Goal: Browse casually

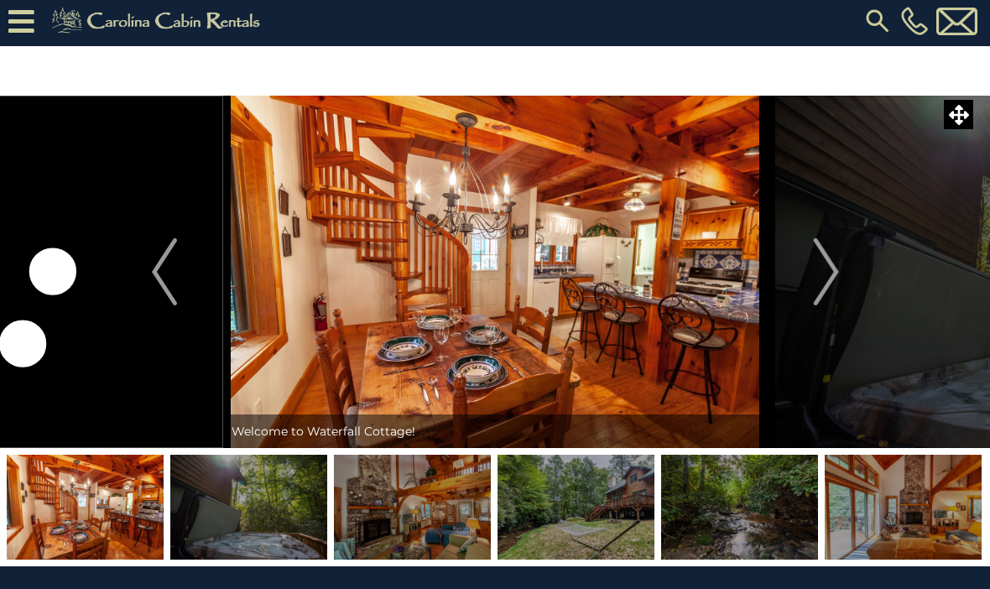
click at [807, 305] on button "Next" at bounding box center [826, 272] width 117 height 352
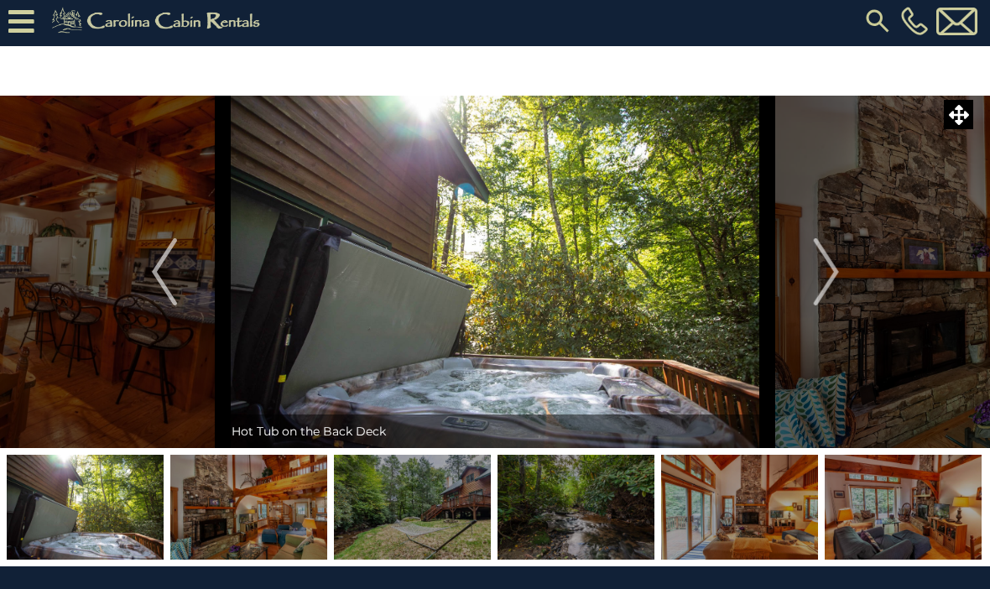
click at [174, 281] on img "Previous" at bounding box center [164, 271] width 25 height 67
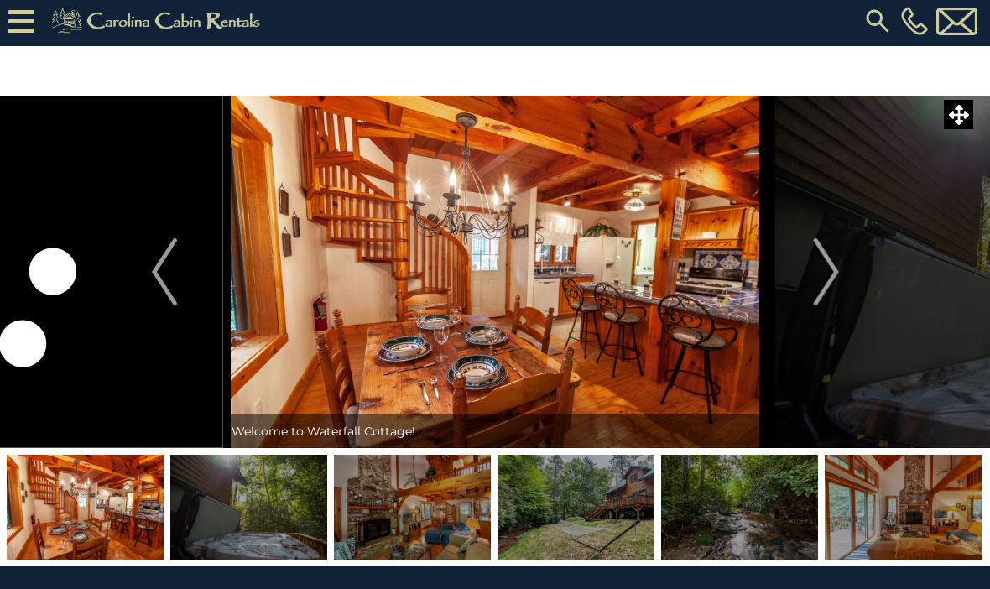
click at [829, 276] on img "Next" at bounding box center [825, 271] width 25 height 67
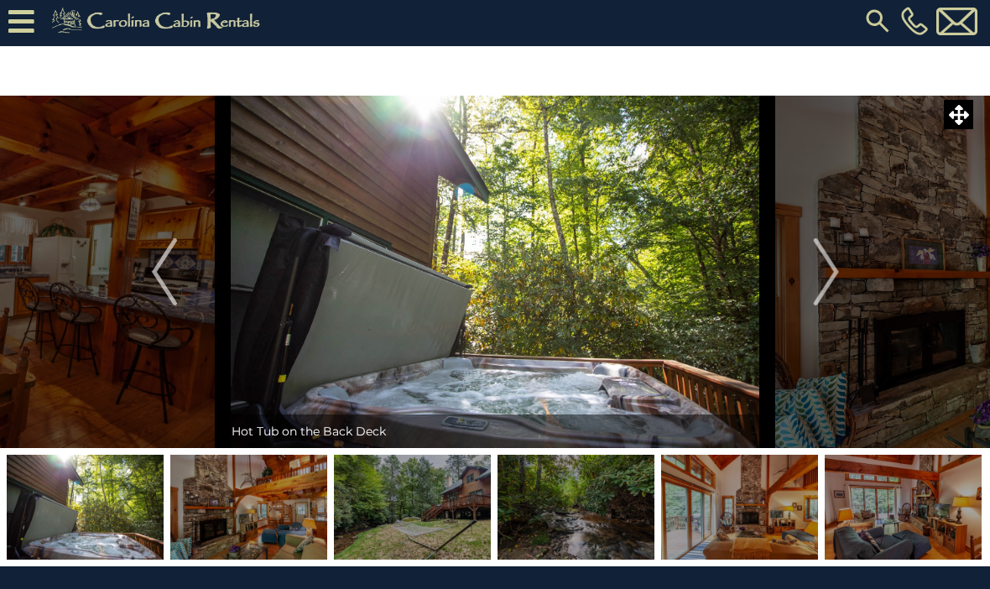
click at [823, 279] on img "Next" at bounding box center [825, 271] width 25 height 67
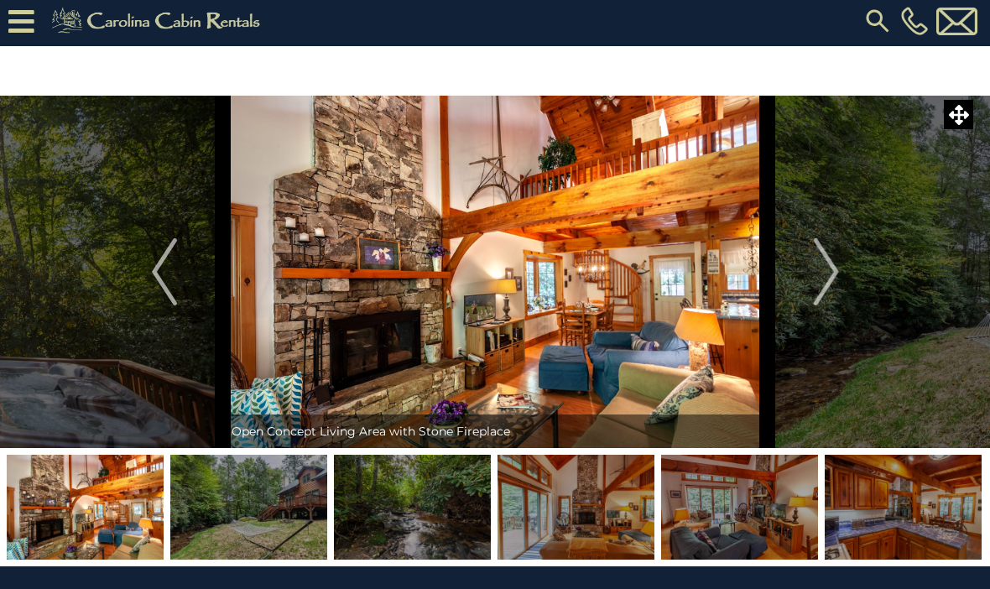
click at [834, 273] on img "Next" at bounding box center [825, 271] width 25 height 67
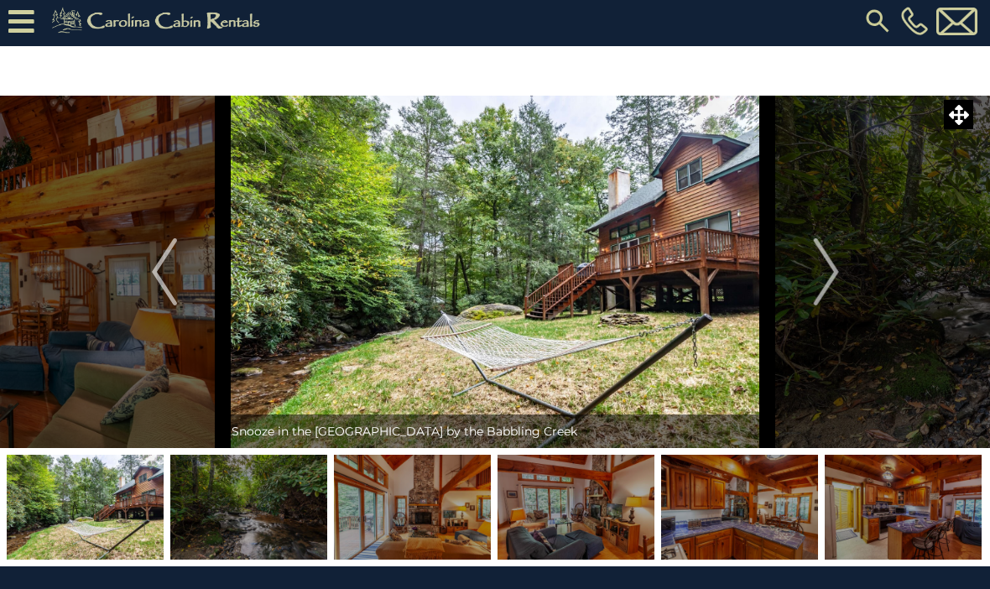
click at [828, 274] on img "Next" at bounding box center [825, 271] width 25 height 67
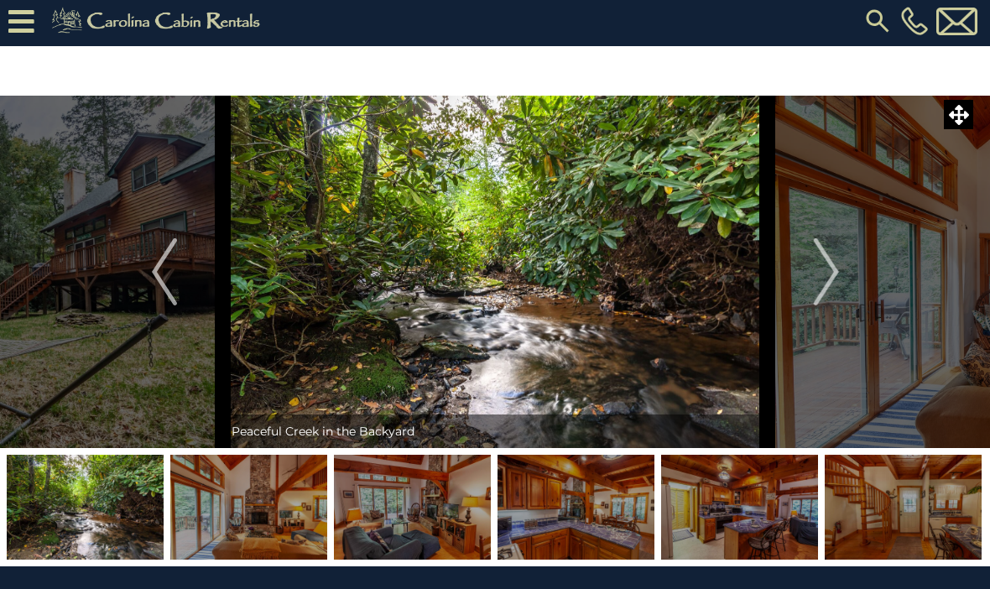
click at [831, 274] on img "Next" at bounding box center [825, 271] width 25 height 67
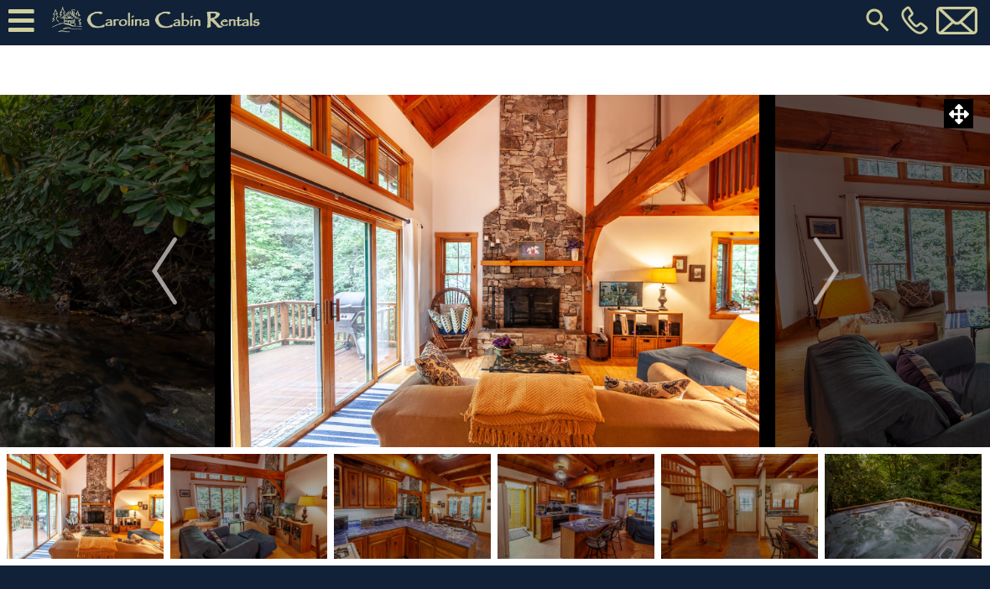
scroll to position [5, 0]
click at [159, 274] on img "Previous" at bounding box center [164, 271] width 25 height 67
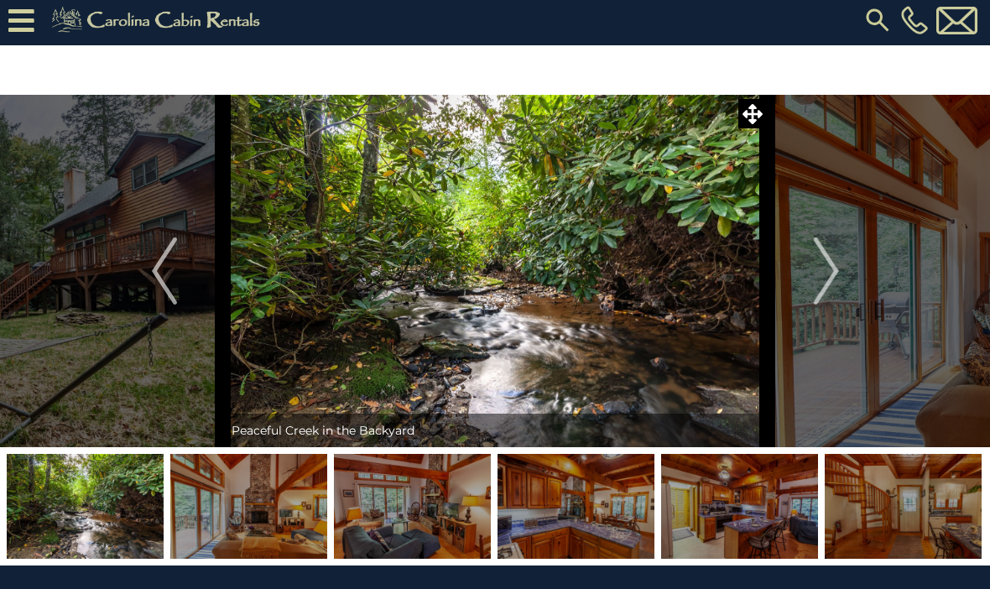
click at [833, 271] on img "Next" at bounding box center [825, 271] width 25 height 67
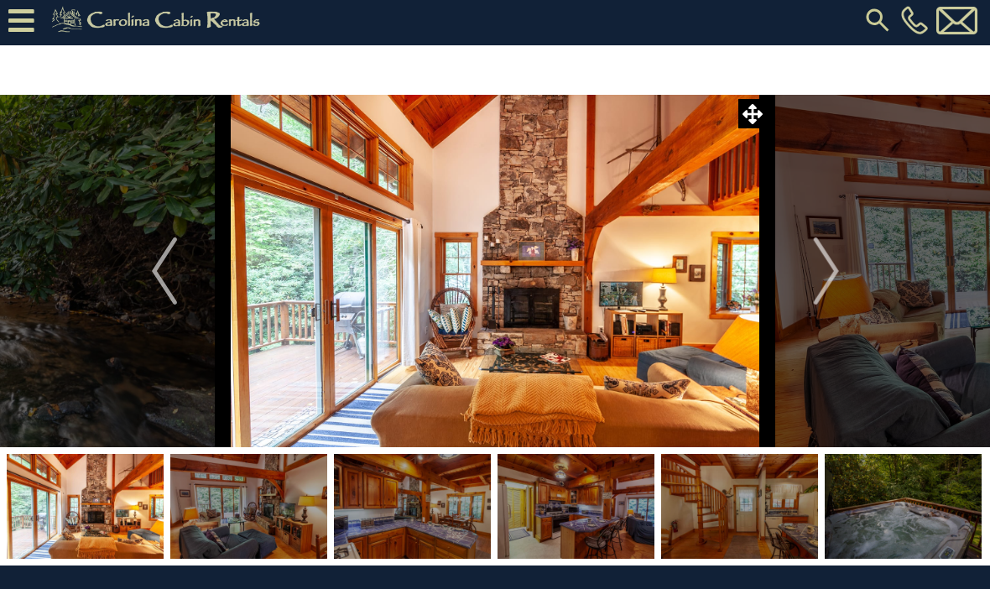
click at [834, 268] on img "Next" at bounding box center [825, 271] width 25 height 67
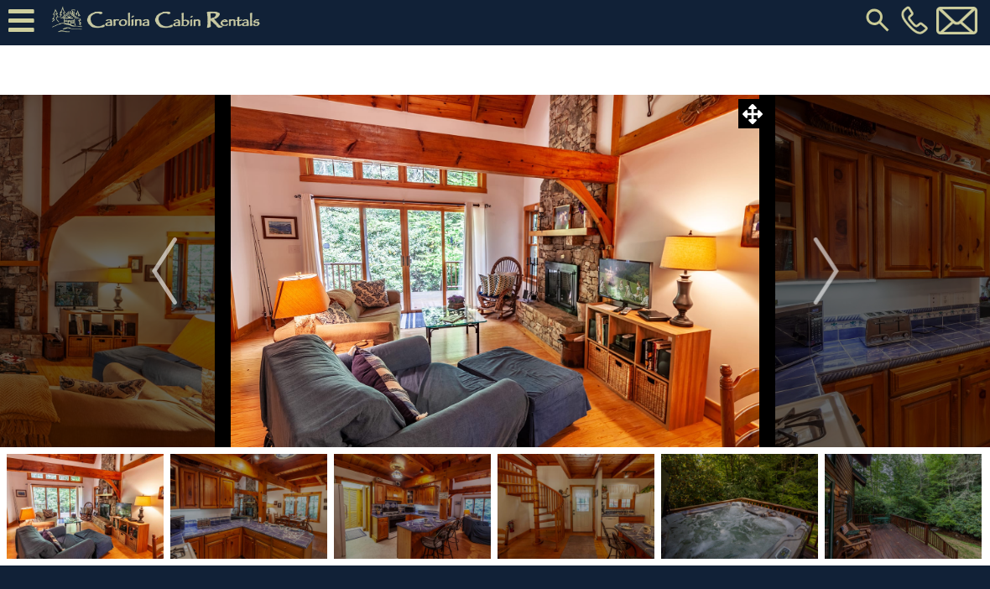
click at [837, 269] on img "Next" at bounding box center [825, 271] width 25 height 67
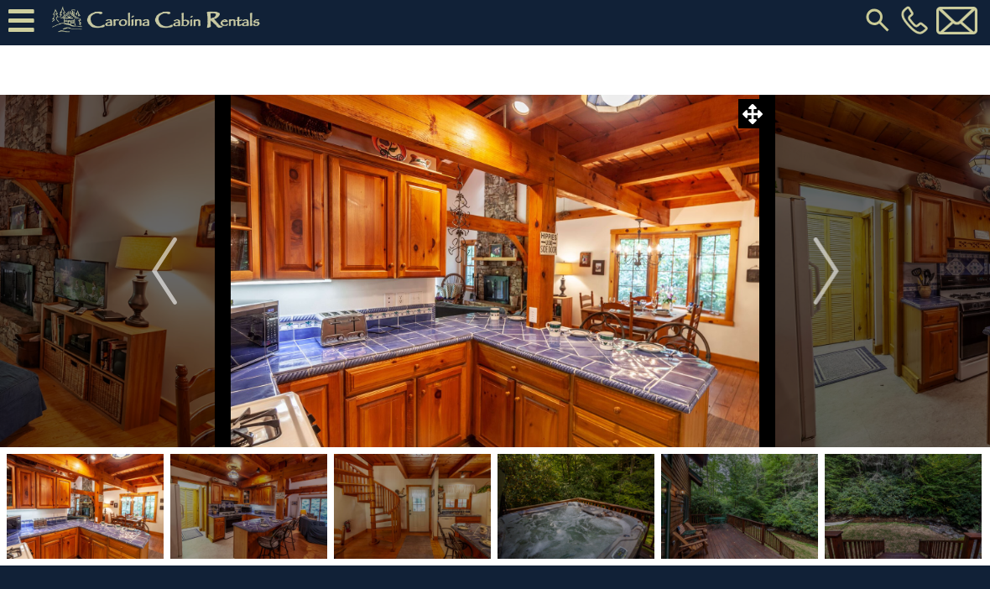
click at [819, 269] on img "Next" at bounding box center [825, 271] width 25 height 67
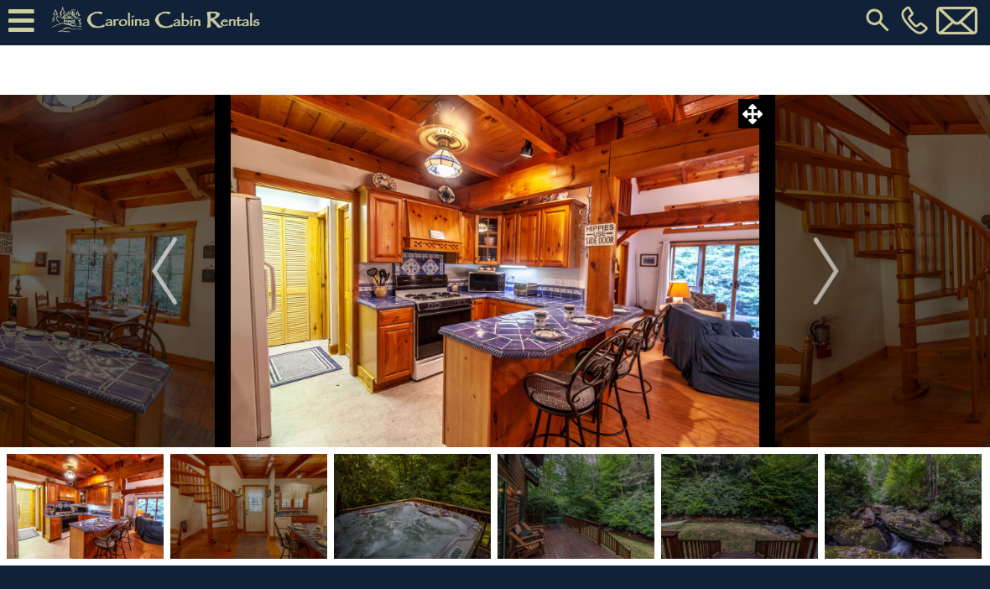
click at [838, 269] on img "Next" at bounding box center [825, 271] width 25 height 67
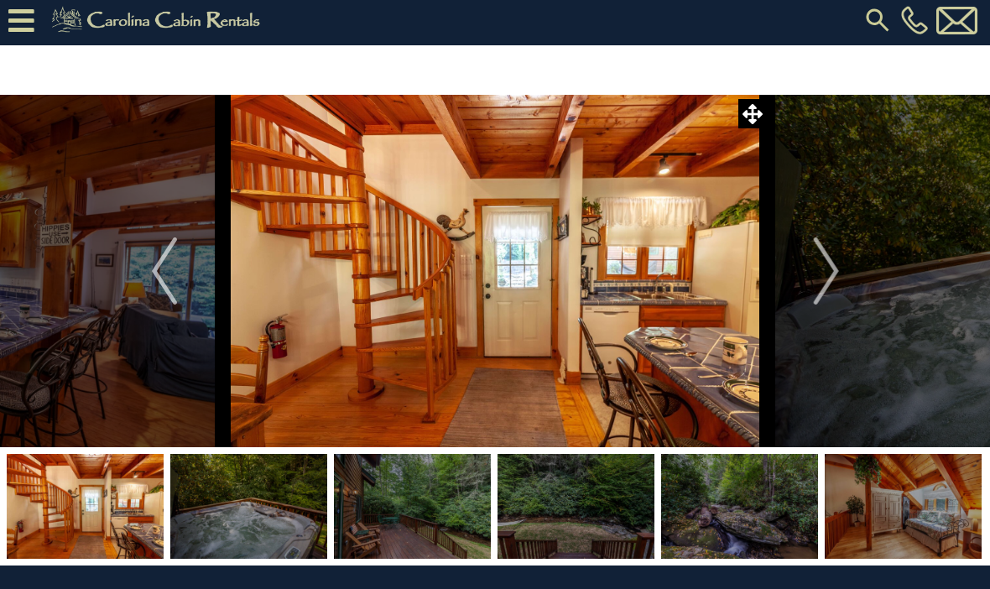
click at [837, 272] on img "Next" at bounding box center [825, 271] width 25 height 67
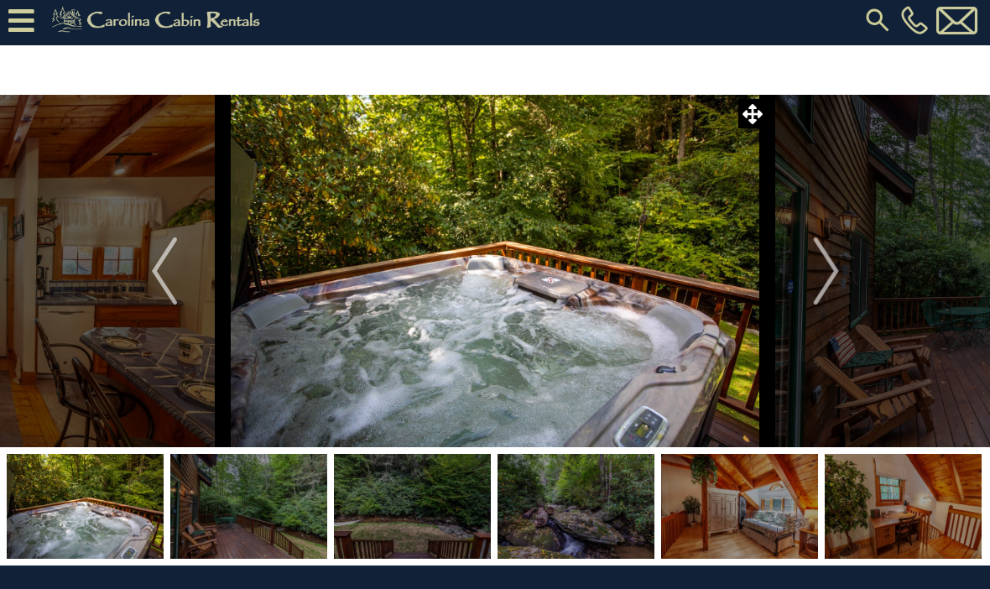
click at [835, 272] on img "Next" at bounding box center [825, 271] width 25 height 67
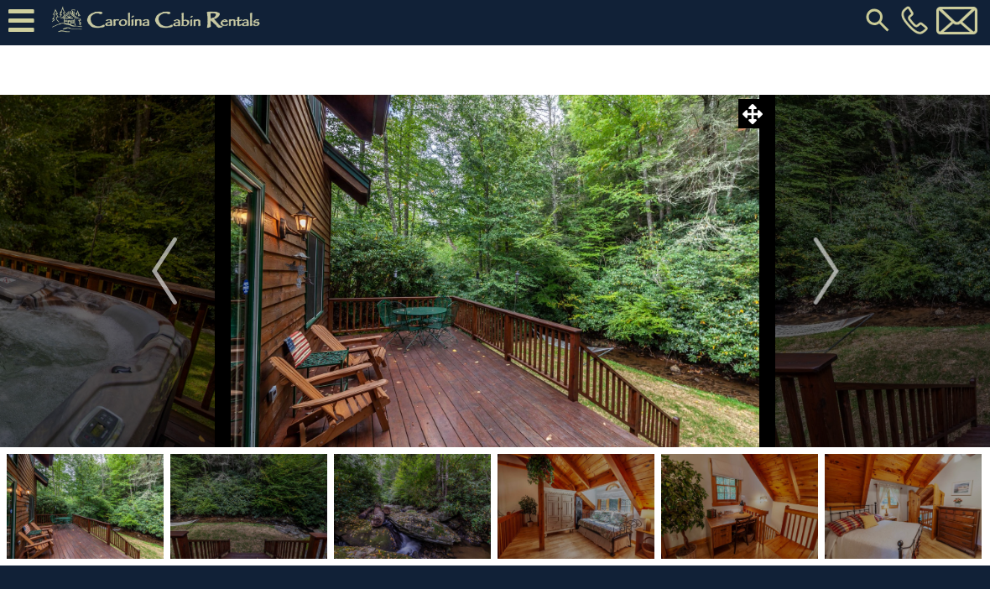
click at [836, 269] on img "Next" at bounding box center [825, 271] width 25 height 67
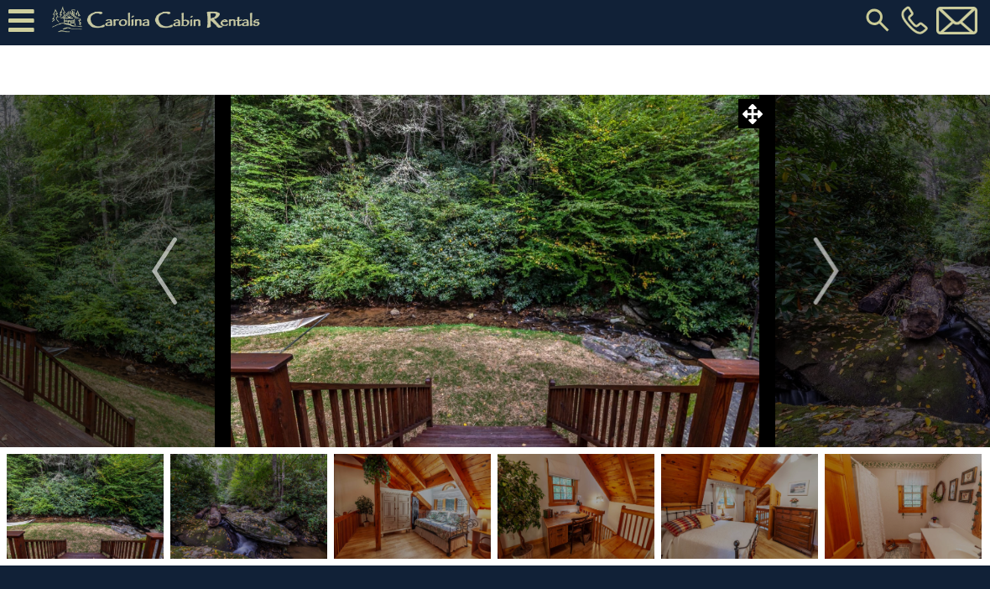
click at [843, 277] on button "Next" at bounding box center [826, 271] width 117 height 352
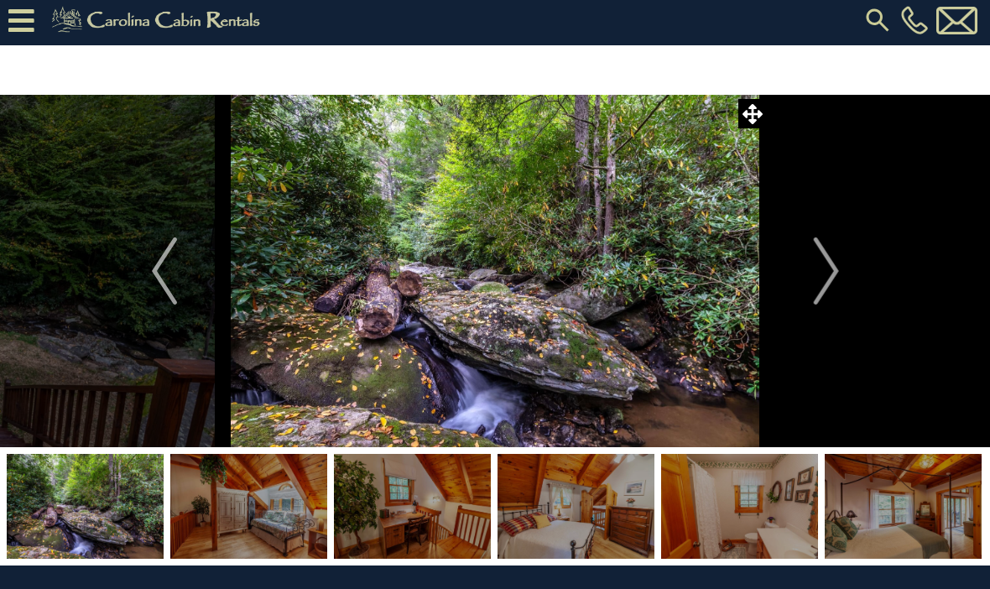
click at [841, 267] on button "Next" at bounding box center [826, 271] width 117 height 352
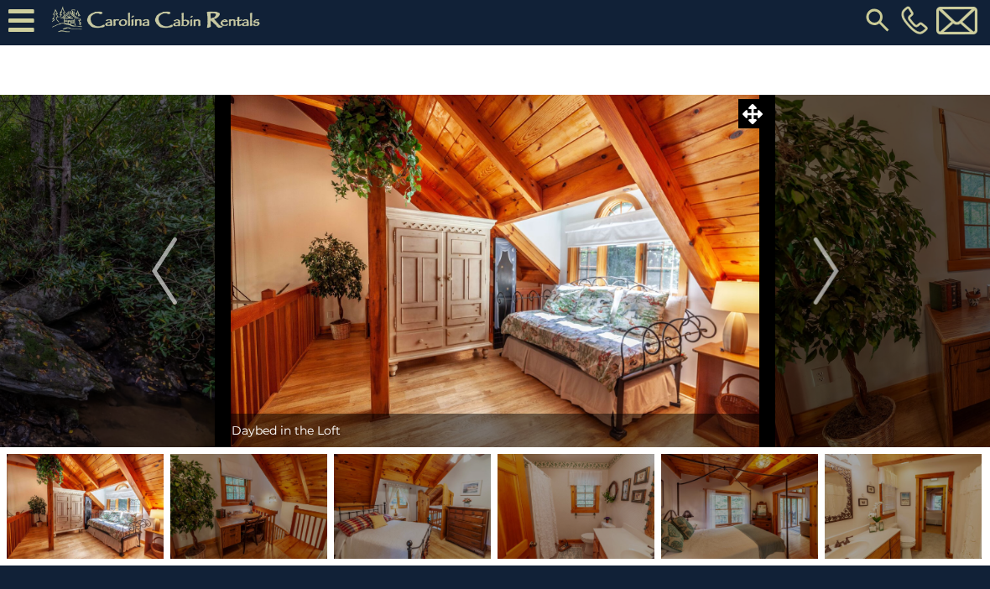
click at [838, 265] on img "Next" at bounding box center [825, 271] width 25 height 67
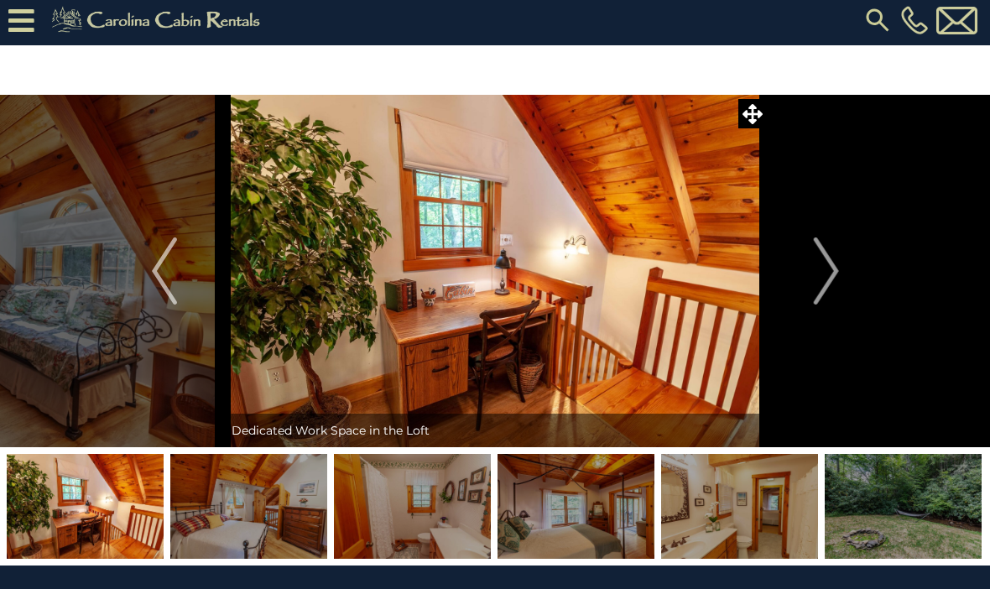
click at [838, 276] on img "Next" at bounding box center [825, 271] width 25 height 67
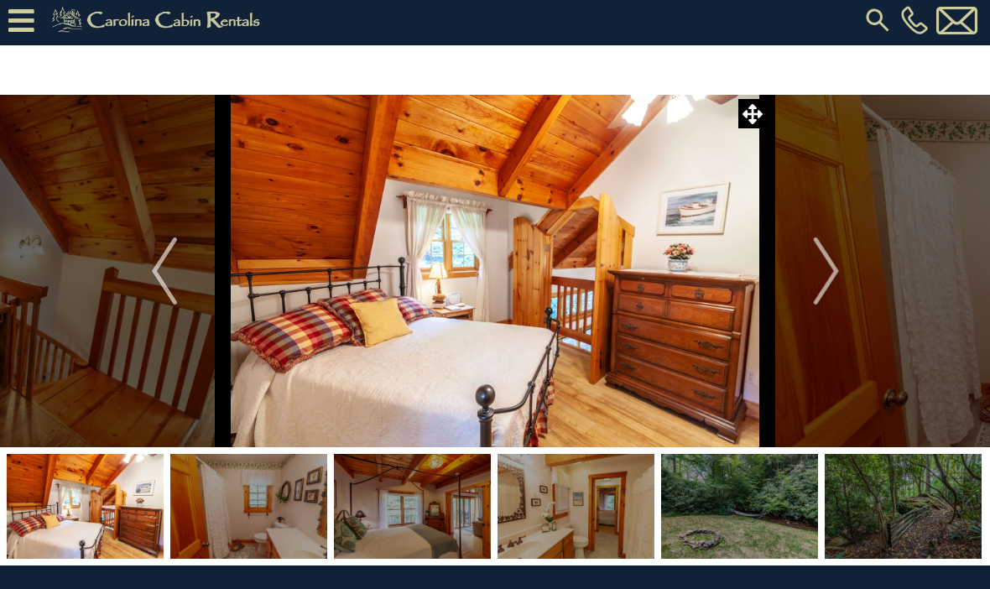
click at [836, 271] on img "Next" at bounding box center [825, 271] width 25 height 67
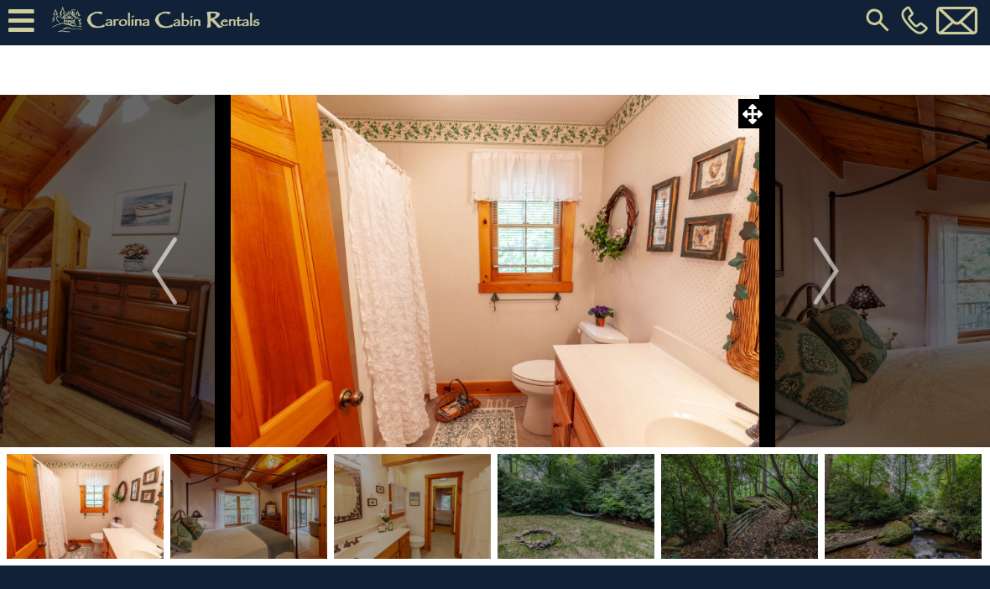
click at [838, 274] on img "Next" at bounding box center [825, 271] width 25 height 67
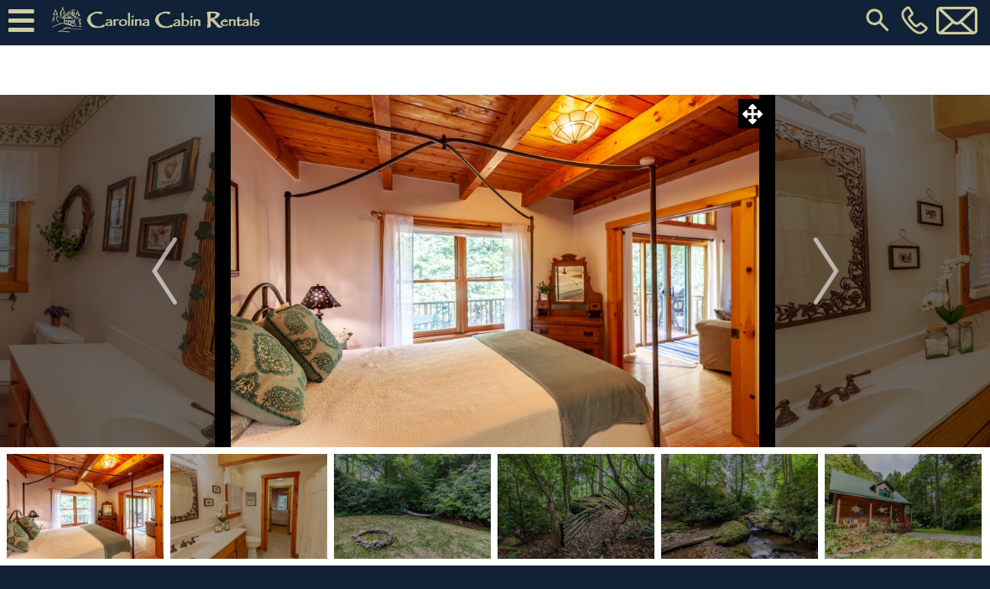
click at [833, 269] on img "Next" at bounding box center [825, 271] width 25 height 67
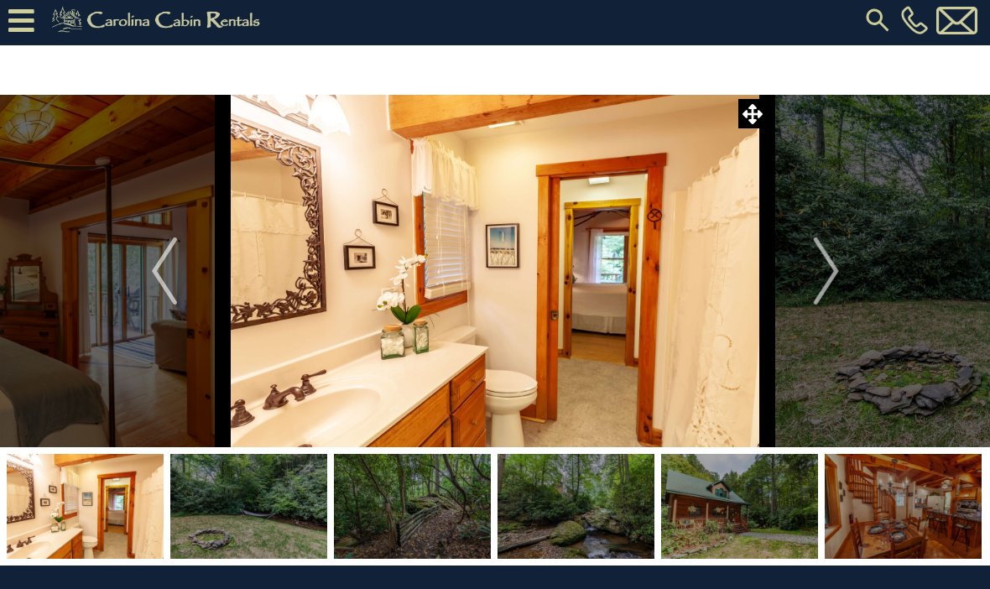
click at [836, 265] on img "Next" at bounding box center [825, 271] width 25 height 67
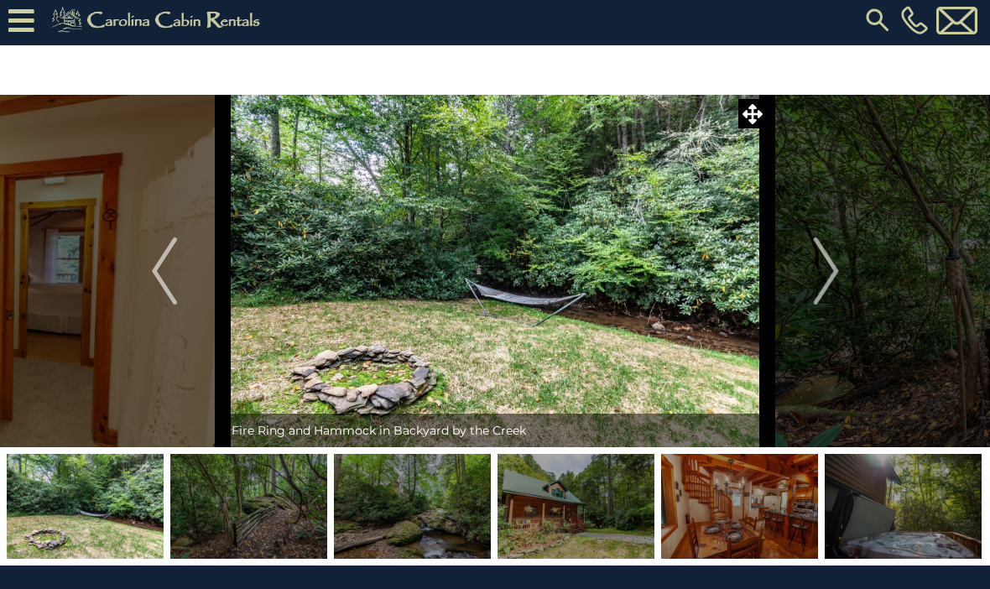
click at [835, 271] on img "Next" at bounding box center [825, 271] width 25 height 67
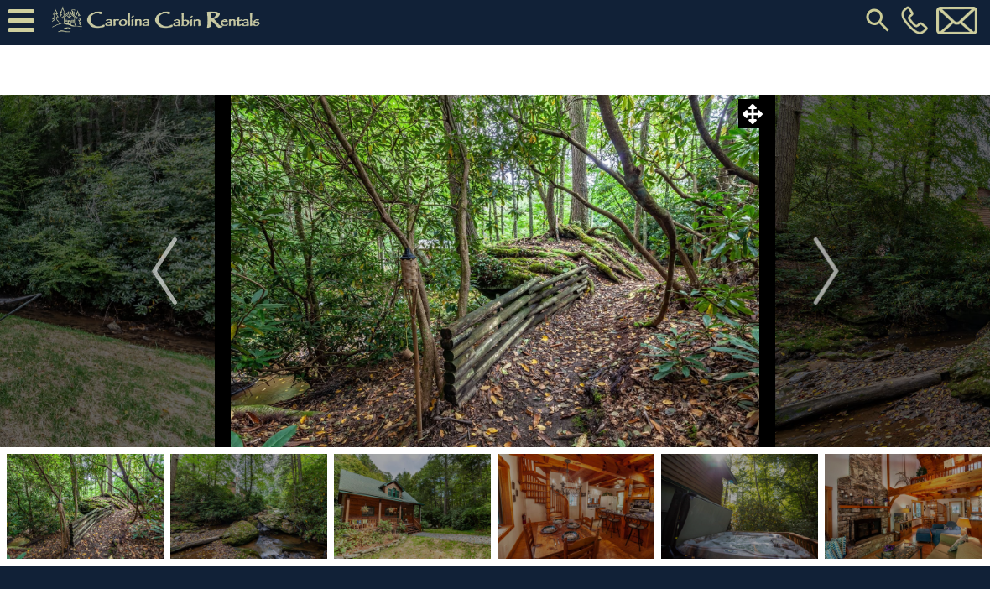
click at [833, 268] on img "Next" at bounding box center [825, 271] width 25 height 67
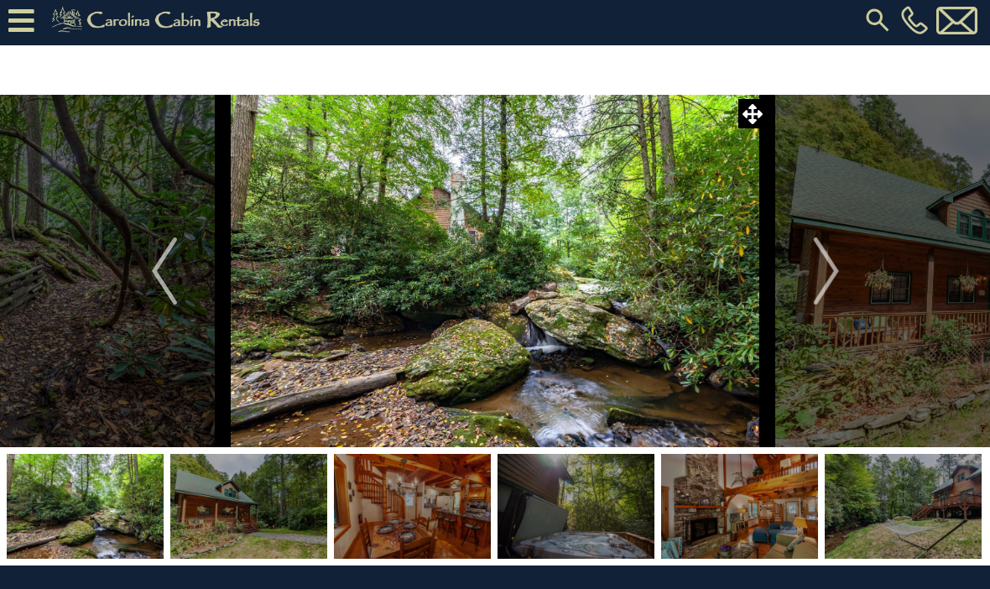
click at [848, 274] on button "Next" at bounding box center [826, 271] width 117 height 352
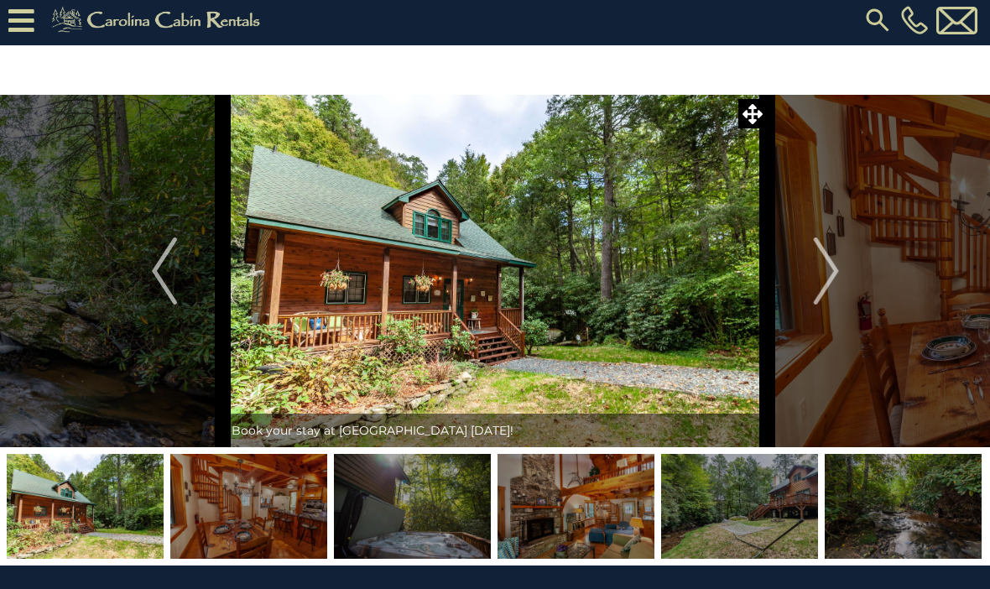
click at [841, 276] on button "Next" at bounding box center [826, 271] width 117 height 352
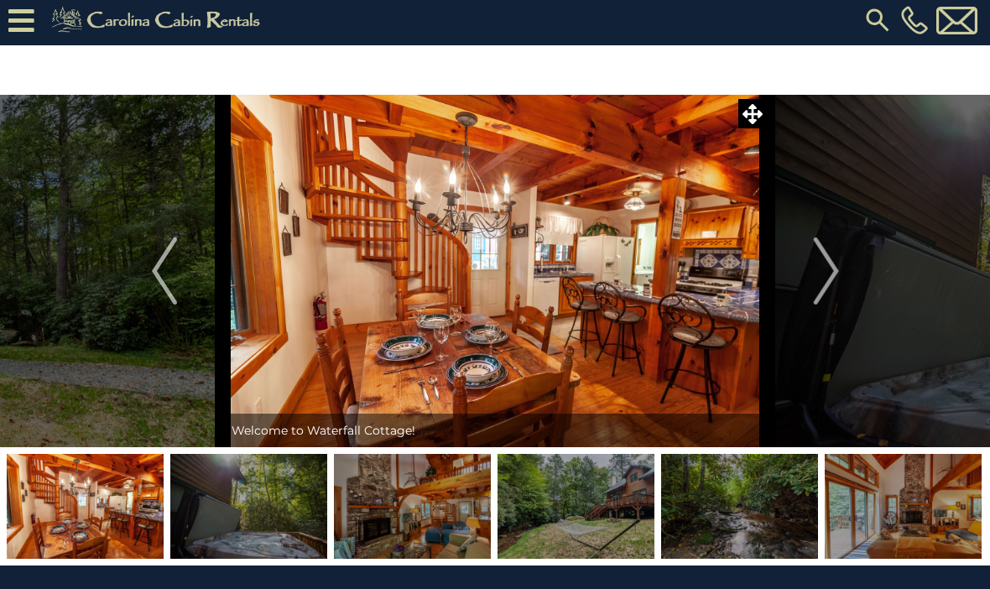
click at [22, 23] on icon at bounding box center [21, 20] width 26 height 29
